Goal: Task Accomplishment & Management: Manage account settings

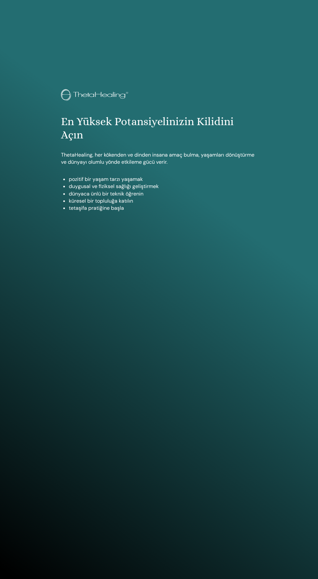
scroll to position [567, 0]
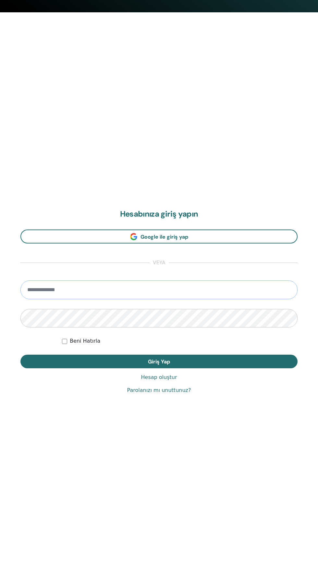
type input "**********"
click at [20, 355] on button "Giriş Yap" at bounding box center [158, 362] width 277 height 14
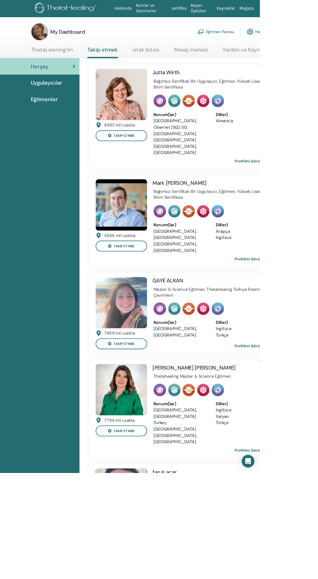
click at [274, 42] on link "Eğitmen Panosu" at bounding box center [264, 39] width 45 height 14
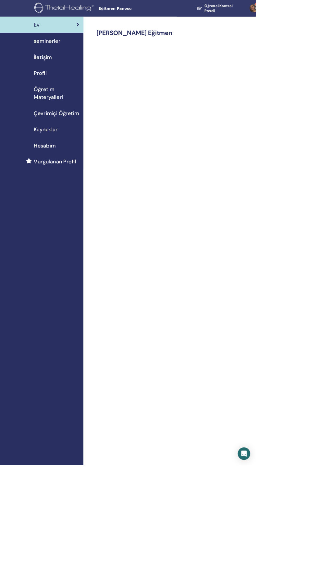
click at [77, 51] on div "seminerler" at bounding box center [51, 51] width 93 height 10
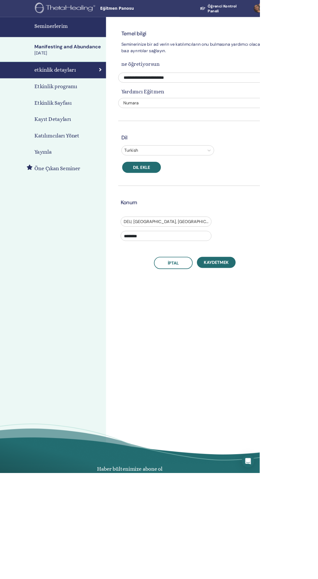
click at [84, 139] on link "Kayıt Detayları" at bounding box center [65, 146] width 130 height 20
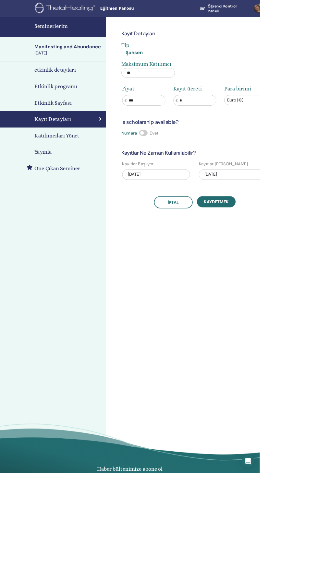
click at [32, 124] on div "Etkinlik Sayfası" at bounding box center [64, 126] width 119 height 10
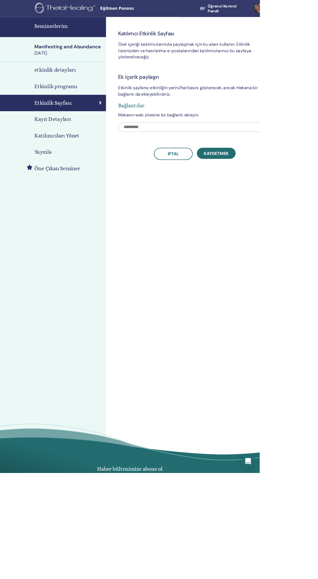
click at [34, 111] on div "Etkinlik programı" at bounding box center [64, 106] width 119 height 10
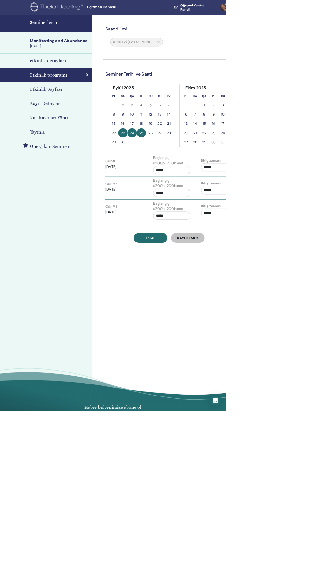
click at [97, 59] on div "Manifesting and Abundance" at bounding box center [84, 57] width 84 height 8
